Goal: Task Accomplishment & Management: Manage account settings

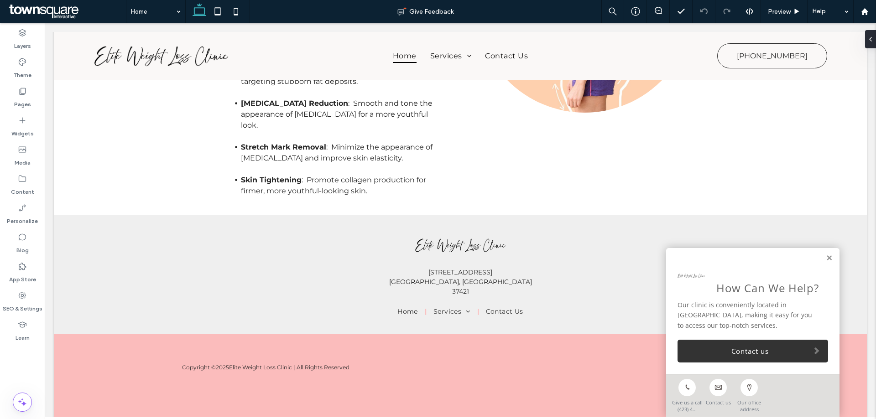
scroll to position [2724, 0]
click at [826, 257] on link at bounding box center [829, 259] width 7 height 8
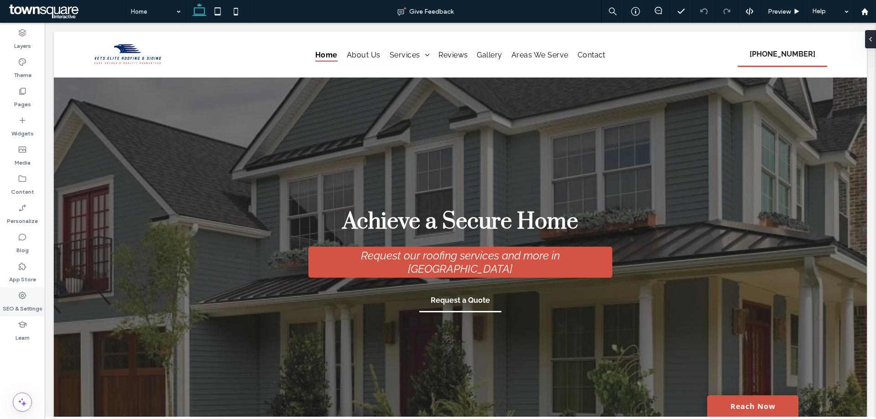
click at [28, 303] on label "SEO & Settings" at bounding box center [23, 306] width 40 height 13
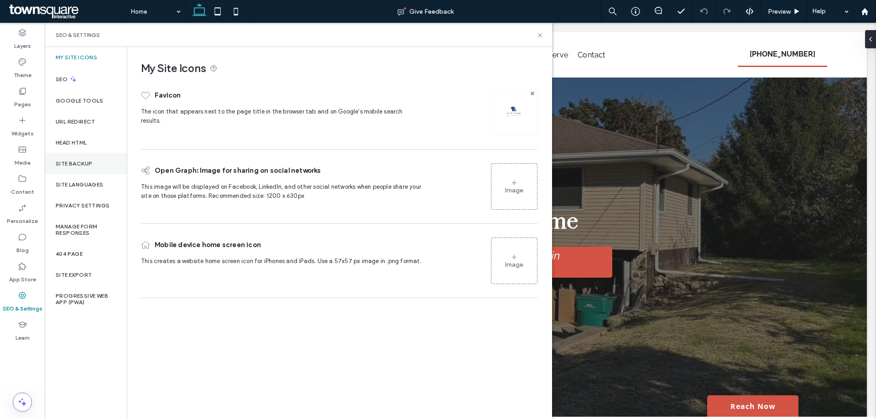
click at [68, 162] on label "Site Backup" at bounding box center [74, 164] width 37 height 6
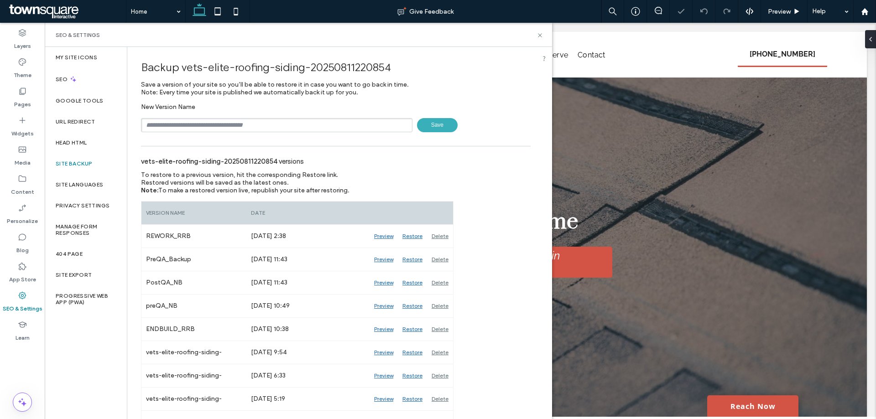
click at [186, 124] on input "text" at bounding box center [277, 125] width 272 height 14
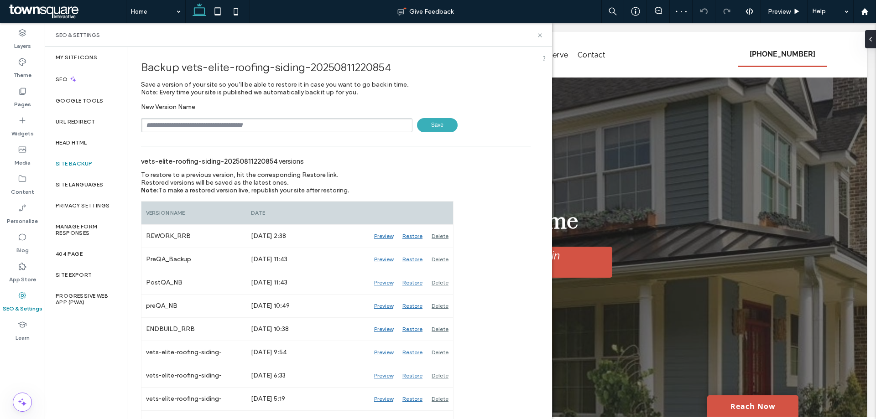
type input "****"
click at [428, 126] on span "Save" at bounding box center [437, 125] width 41 height 14
